Goal: Task Accomplishment & Management: Use online tool/utility

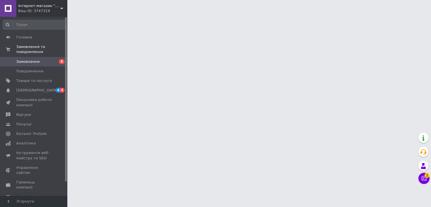
click at [63, 9] on icon at bounding box center [61, 8] width 3 height 3
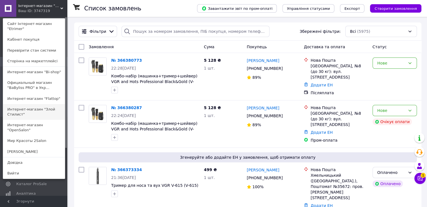
click at [47, 107] on link "Интернет-магазин "Злой Стилист"" at bounding box center [34, 112] width 62 height 16
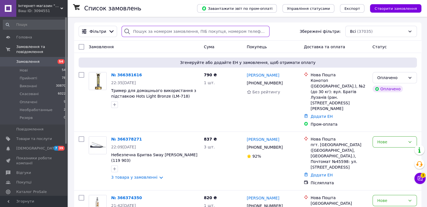
click at [173, 32] on input "search" at bounding box center [195, 31] width 148 height 11
type input "Н"
click at [225, 32] on input "search" at bounding box center [195, 31] width 148 height 11
type input "YW"
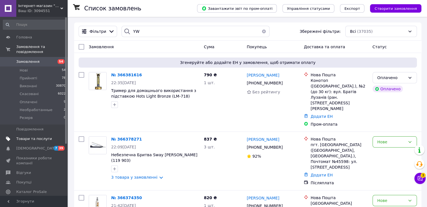
click at [31, 136] on span "Товари та послуги" at bounding box center [34, 138] width 36 height 5
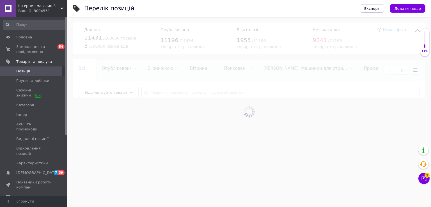
click at [171, 99] on div at bounding box center [248, 112] width 363 height 190
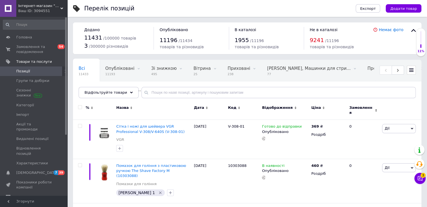
click at [174, 98] on div "Всі 11433 Опубліковані 11193 Видалити Редагувати Зі знижкою 495 Видалити Редагу…" at bounding box center [247, 82] width 348 height 46
click at [175, 96] on input "text" at bounding box center [278, 92] width 274 height 11
click at [183, 93] on input "text" at bounding box center [278, 92] width 274 height 11
type input "018"
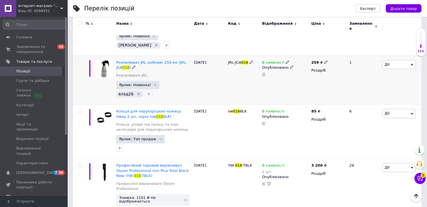
scroll to position [337, 0]
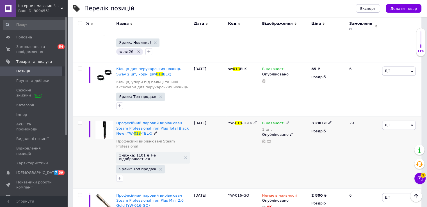
click at [285, 121] on use at bounding box center [286, 122] width 3 height 3
click at [298, 127] on li "Немає в наявності" at bounding box center [317, 131] width 53 height 8
click at [251, 116] on div "YW- 018 -TBLK" at bounding box center [243, 152] width 34 height 72
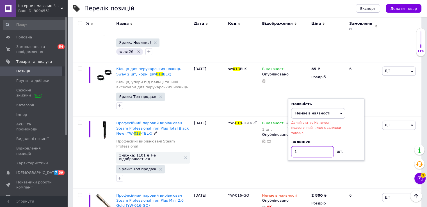
drag, startPoint x: 305, startPoint y: 105, endPoint x: 287, endPoint y: 104, distance: 18.5
click at [287, 116] on div "В наявності 1 шт. Наявність Немає в наявності В наявності Під замовлення Готово…" at bounding box center [284, 152] width 49 height 72
type input "0"
click at [271, 116] on div "В наявності 1 шт. Наявність Немає в наявності В наявності Під замовлення Готово…" at bounding box center [284, 152] width 49 height 72
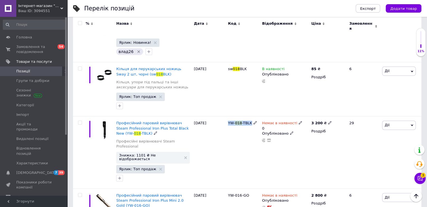
drag, startPoint x: 226, startPoint y: 80, endPoint x: 249, endPoint y: 83, distance: 23.0
click at [249, 116] on div "YW- 018 -TBLK" at bounding box center [243, 152] width 34 height 72
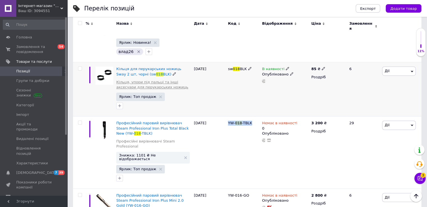
copy span "YW- 018 -TBLK"
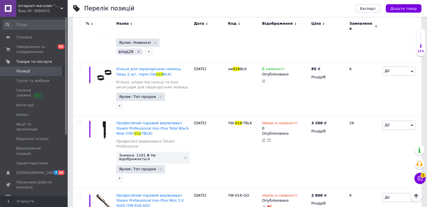
click at [62, 9] on use at bounding box center [61, 9] width 3 height 2
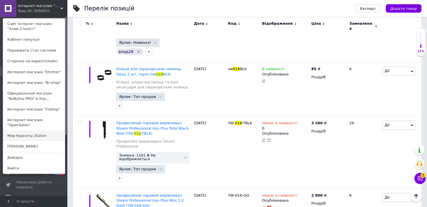
click at [45, 130] on link "Мир Красоты 2Salon" at bounding box center [34, 135] width 62 height 11
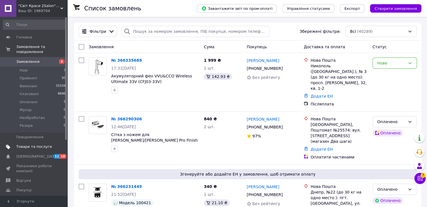
click at [31, 145] on link "Товари та послуги" at bounding box center [34, 147] width 69 height 10
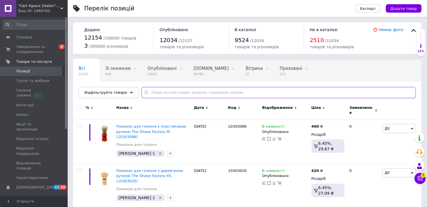
click at [168, 95] on input "text" at bounding box center [278, 92] width 274 height 11
paste input "YW-018-TBLK"
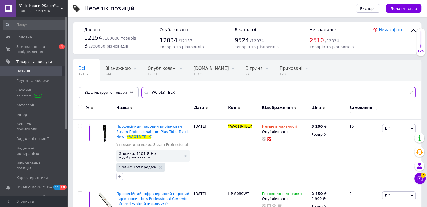
type input "YW-018-TBLK"
click at [54, 9] on div "Ваш ID: 1969704" at bounding box center [42, 10] width 49 height 5
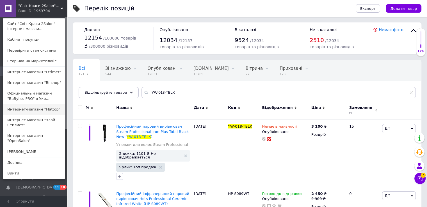
click at [52, 111] on link "Интернет-магазин "Flattop"" at bounding box center [34, 109] width 62 height 11
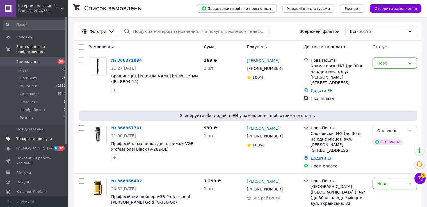
click at [29, 136] on span "Товари та послуги" at bounding box center [34, 138] width 36 height 5
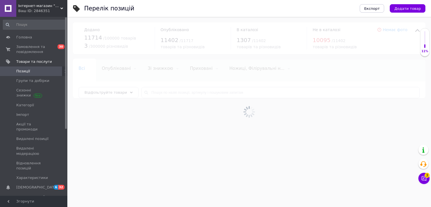
click at [191, 93] on div at bounding box center [248, 112] width 363 height 190
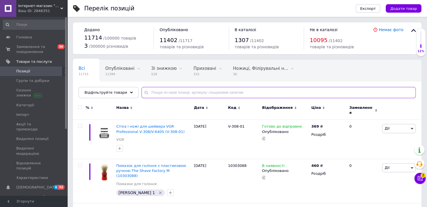
click at [191, 93] on input "text" at bounding box center [278, 92] width 274 height 11
paste input "YW-018-TBLK"
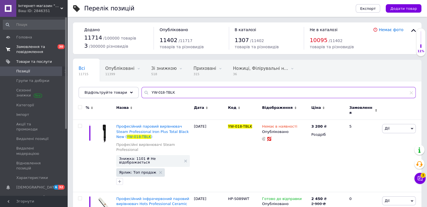
type input "YW-018-TBLK"
click at [42, 44] on span "Замовлення та повідомлення" at bounding box center [34, 49] width 36 height 10
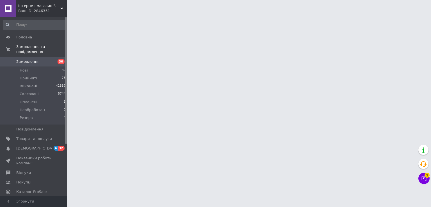
click at [36, 8] on div "Ваш ID: 2846351" at bounding box center [42, 10] width 49 height 5
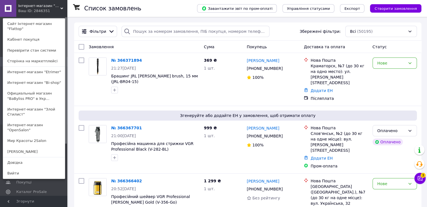
click at [48, 122] on link "Интернет-магазин "OpenSalon"" at bounding box center [34, 128] width 62 height 16
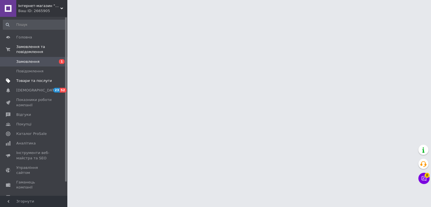
click at [39, 78] on span "Товари та послуги" at bounding box center [34, 80] width 36 height 5
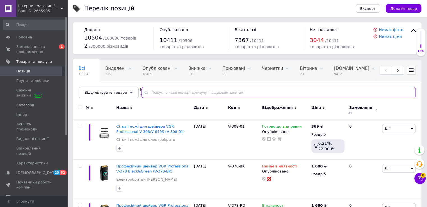
click at [194, 92] on input "text" at bounding box center [278, 92] width 274 height 11
paste input "YW-018-TBLK"
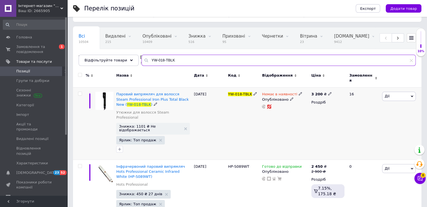
scroll to position [43, 0]
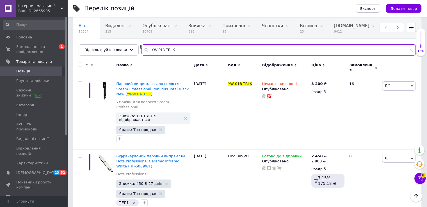
type input "YW-018-TBLK"
click at [50, 8] on span "Інтернет-магазин "OpenSalon"" at bounding box center [39, 5] width 42 height 5
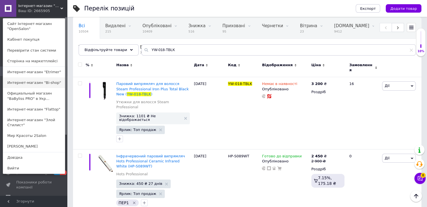
click at [45, 87] on link "Интернет-магазин "Bi-shop"" at bounding box center [34, 82] width 62 height 11
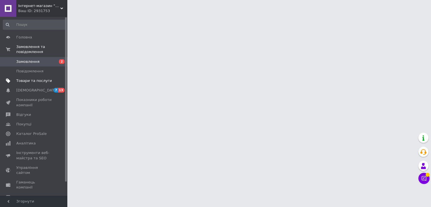
click at [35, 78] on span "Товари та послуги" at bounding box center [34, 80] width 36 height 5
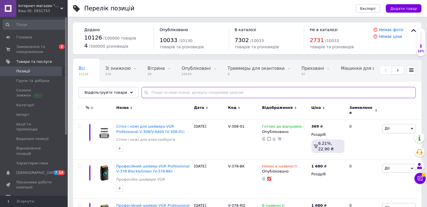
click at [183, 93] on input "text" at bounding box center [278, 92] width 274 height 11
paste input "YW-018-TBLK"
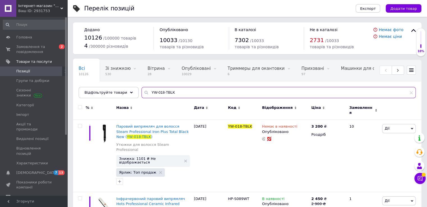
type input "YW-018-TBLK"
click at [57, 5] on span "Інтернет-магазин "Bi-shop"" at bounding box center [39, 5] width 42 height 5
